Goal: Go to known website: Access a specific website the user already knows

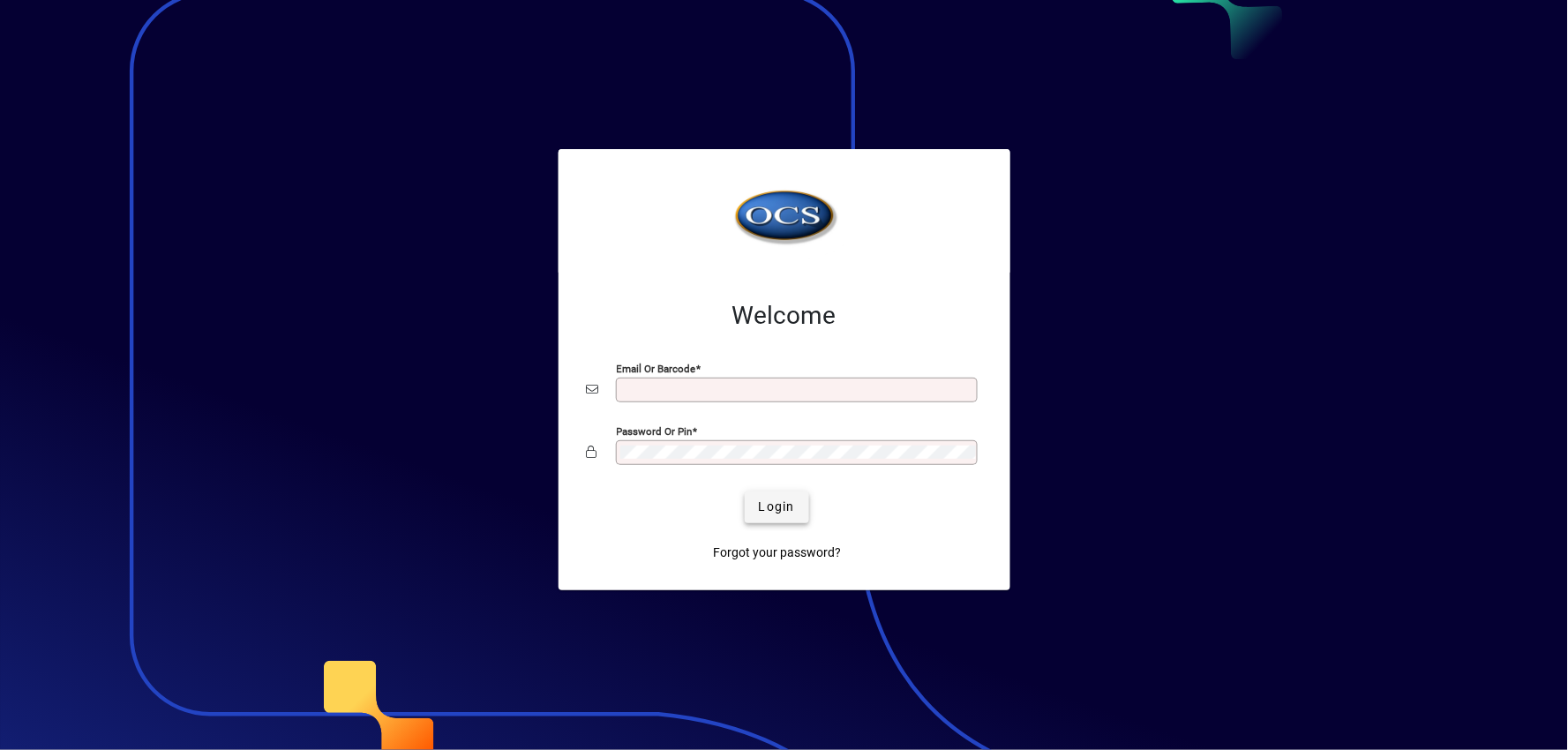
type input "**********"
click at [752, 513] on span "submit" at bounding box center [776, 507] width 65 height 42
